Goal: Task Accomplishment & Management: Manage account settings

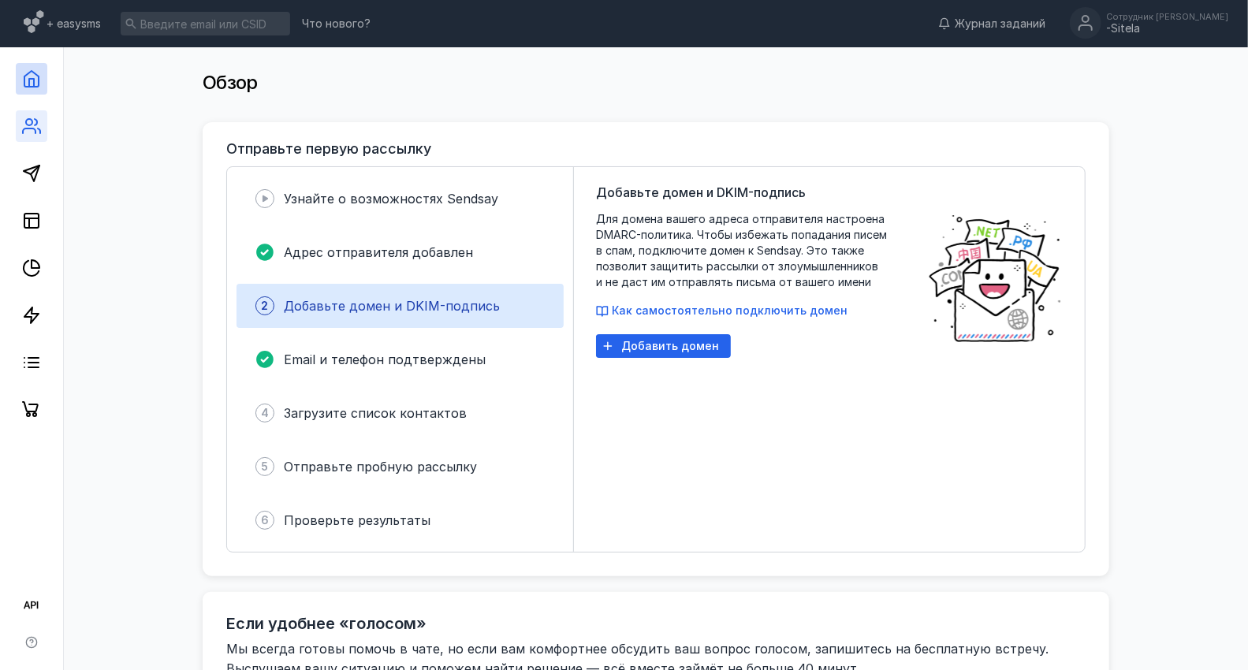
click at [32, 132] on icon at bounding box center [31, 126] width 19 height 19
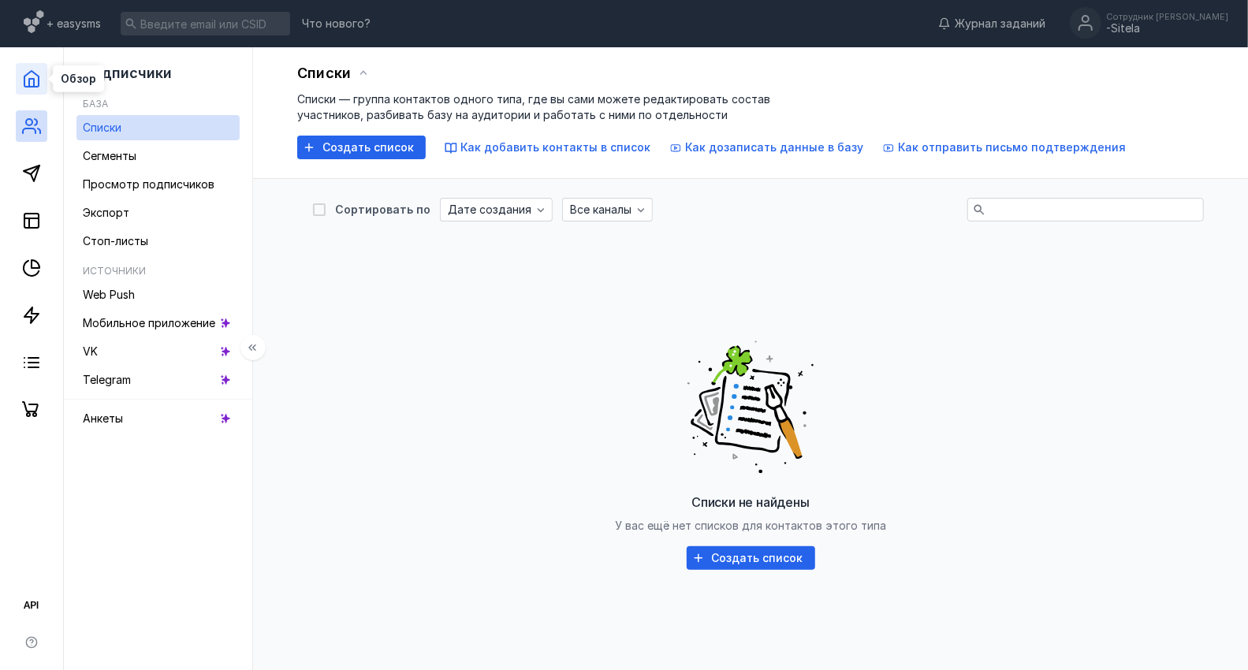
click at [32, 79] on polyline at bounding box center [31, 83] width 5 height 8
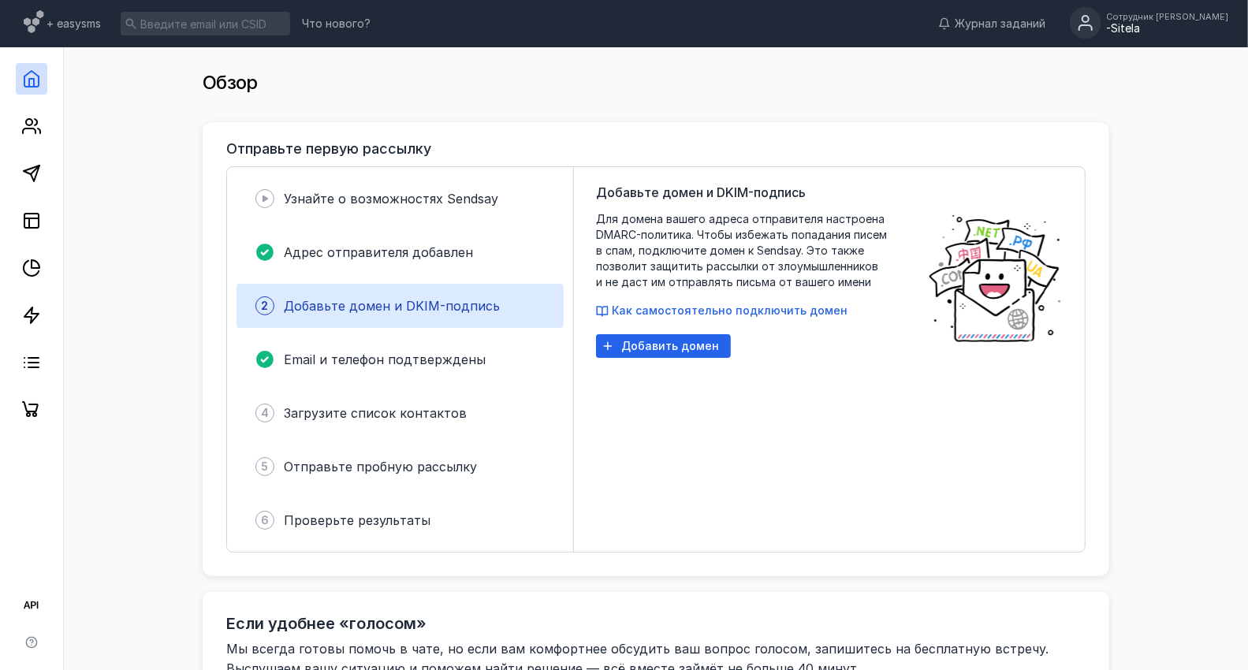
click at [1127, 29] on div "-Sitela" at bounding box center [1167, 28] width 122 height 13
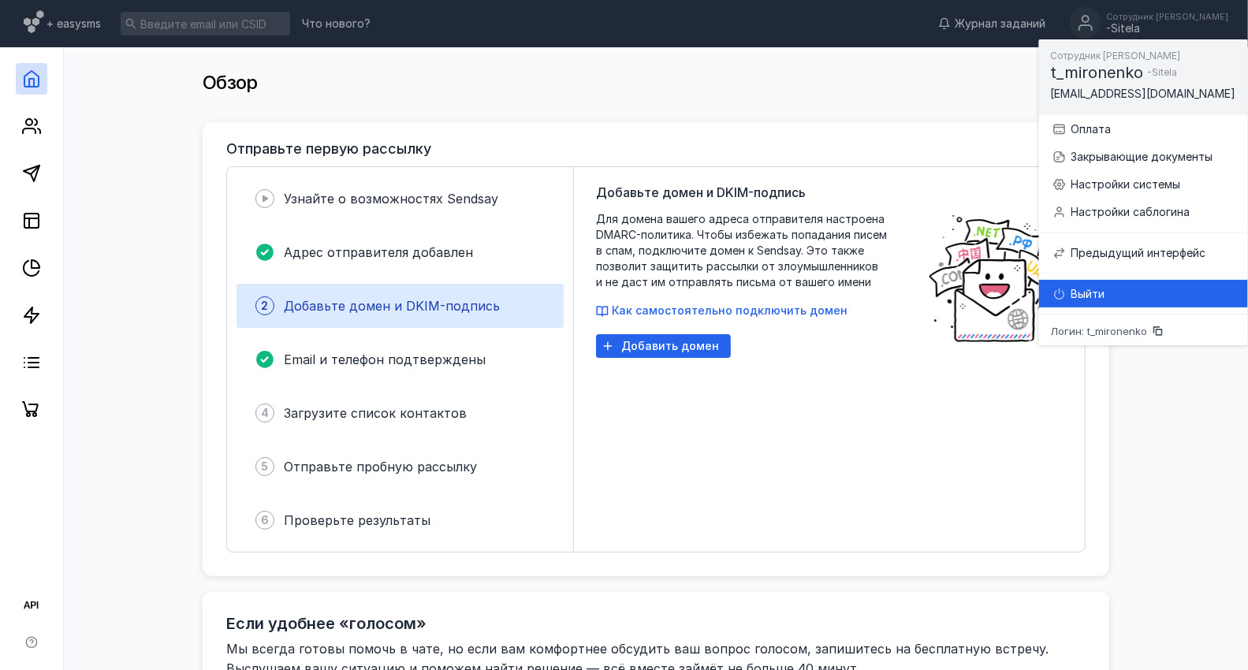
click at [1063, 294] on icon at bounding box center [1059, 294] width 10 height 9
